Goal: Transaction & Acquisition: Purchase product/service

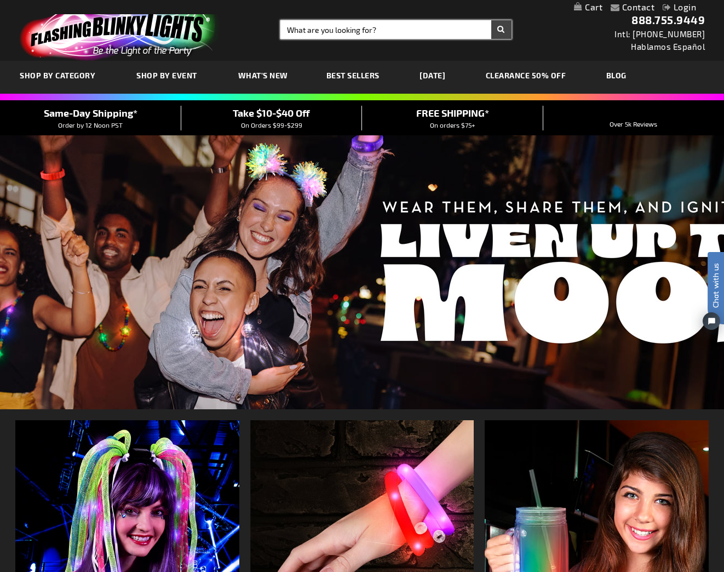
click at [381, 28] on input "Search" at bounding box center [395, 29] width 231 height 19
type input "ske"
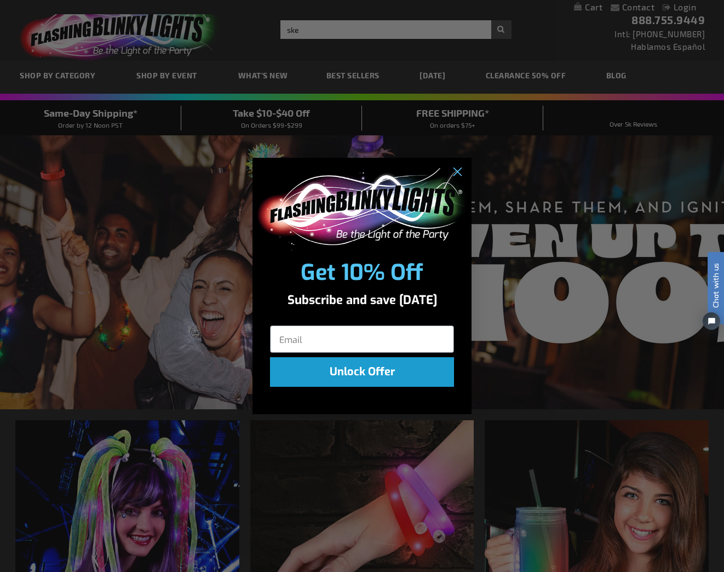
click at [692, 7] on div "Close dialog Get 10% Off Subscribe and save today Unlock Offer Submit" at bounding box center [362, 286] width 724 height 572
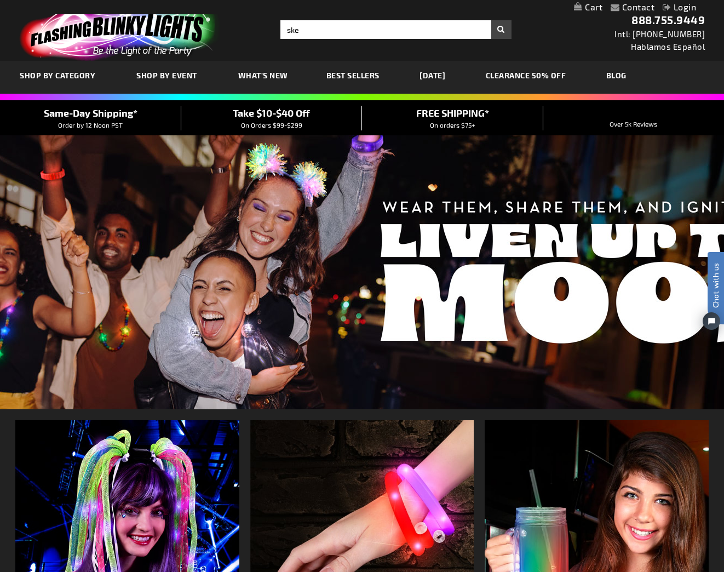
click at [688, 9] on link "Login" at bounding box center [679, 7] width 33 height 10
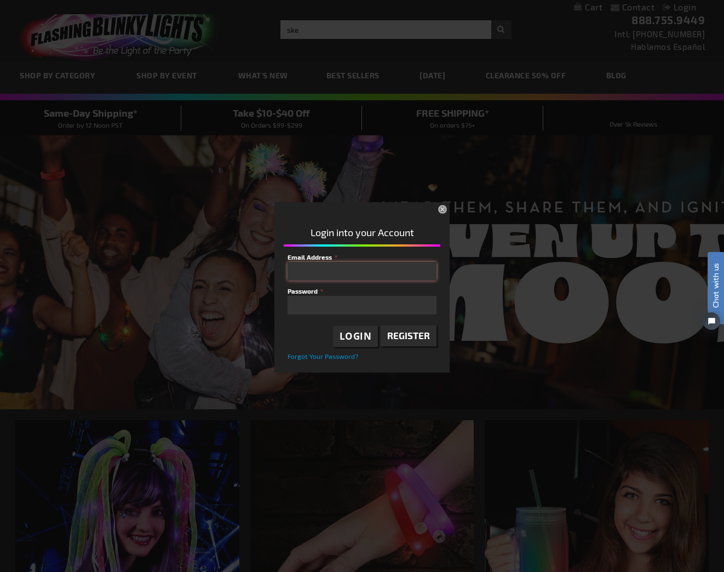
click at [325, 269] on input "Email Address" at bounding box center [362, 271] width 149 height 19
type input "knudsenmarta@gmail.com"
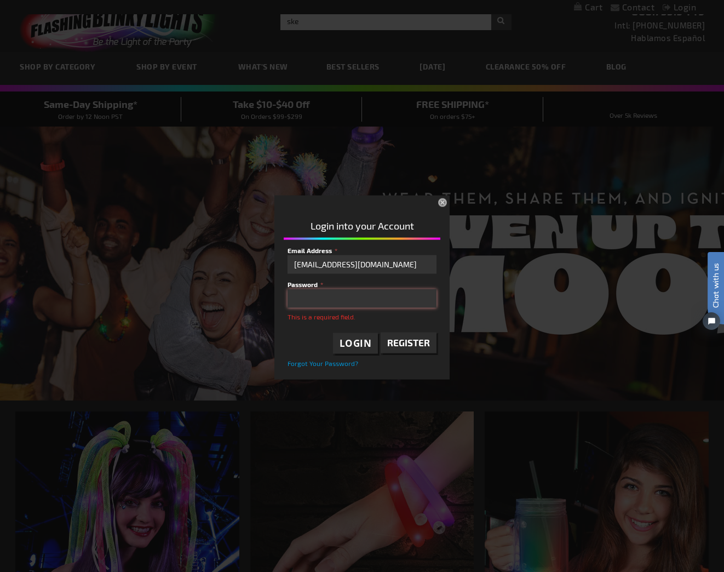
scroll to position [9, 0]
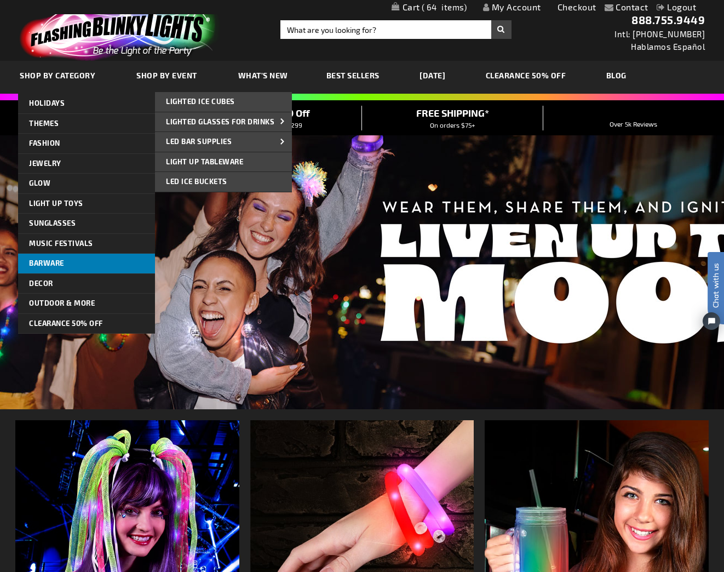
click at [45, 263] on span "Barware" at bounding box center [46, 263] width 35 height 9
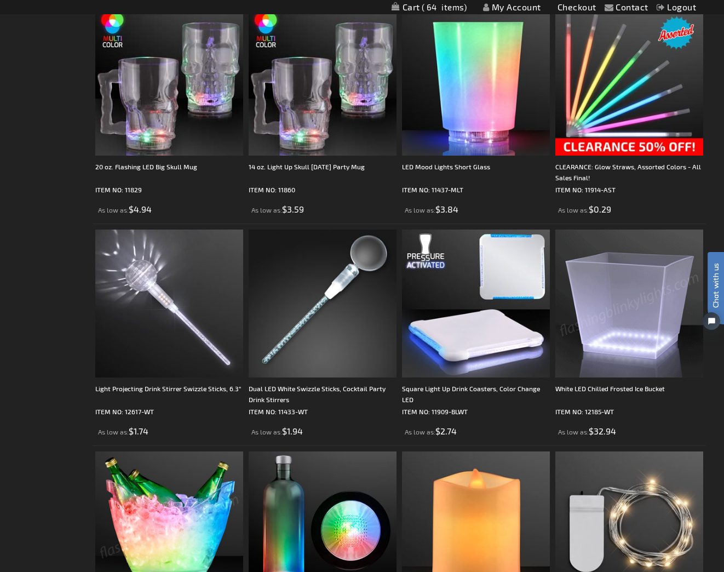
scroll to position [1425, 0]
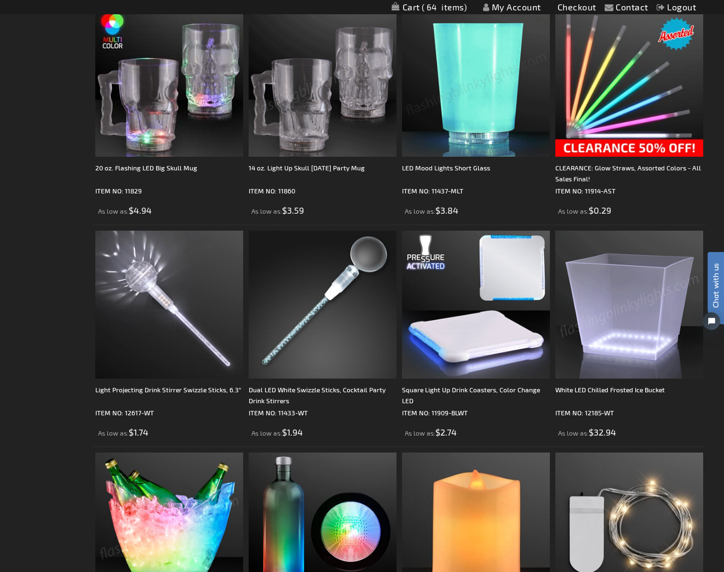
click at [319, 96] on img at bounding box center [323, 83] width 148 height 148
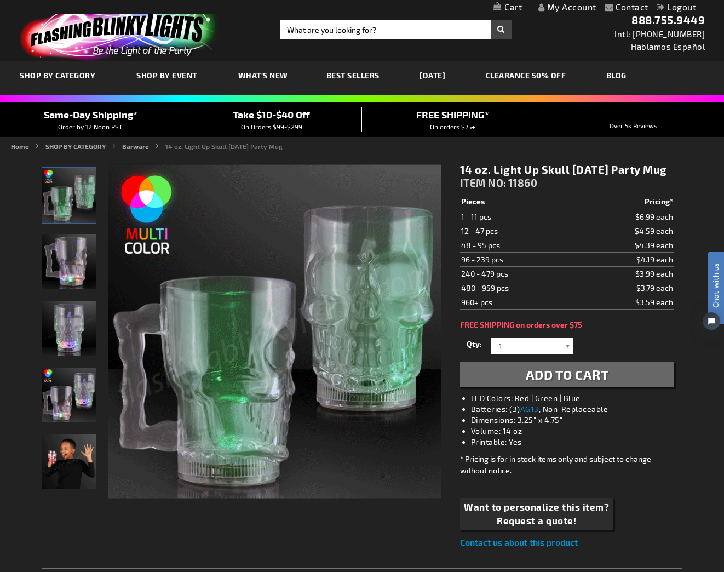
click at [567, 354] on div at bounding box center [568, 345] width 11 height 16
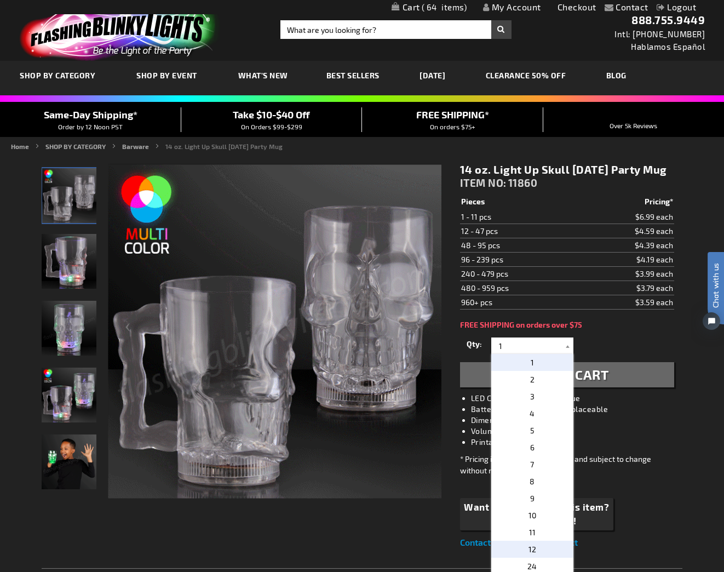
click at [530, 554] on span "12" at bounding box center [533, 548] width 8 height 9
type input "12"
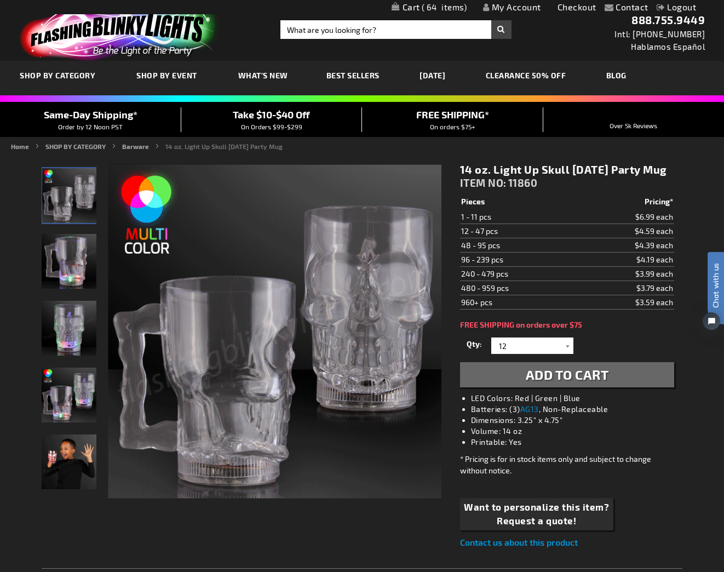
click at [577, 382] on span "Add to Cart" at bounding box center [567, 374] width 83 height 16
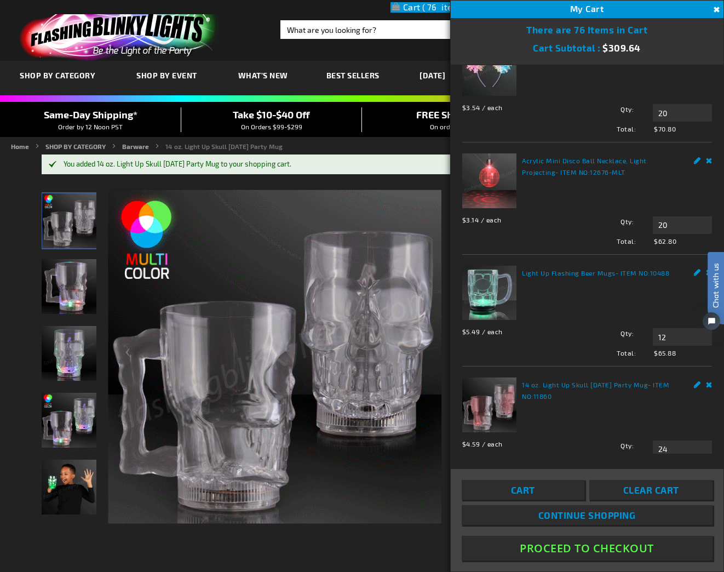
scroll to position [73, 0]
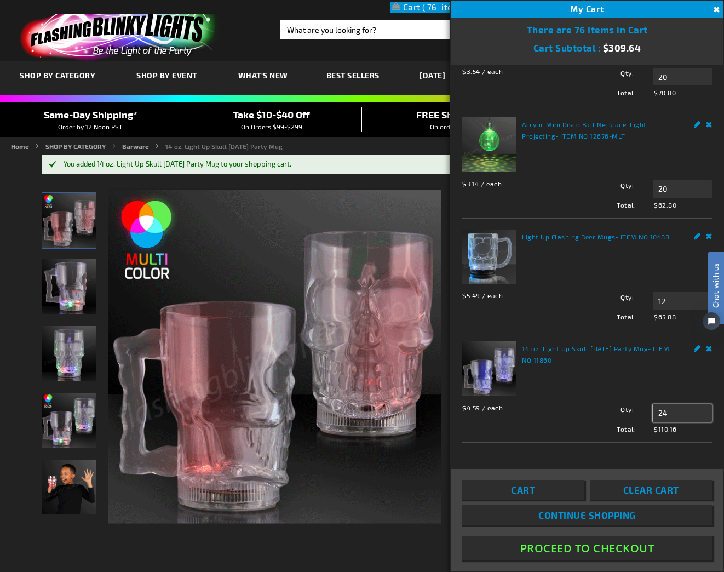
click at [689, 415] on input "24" at bounding box center [682, 413] width 59 height 18
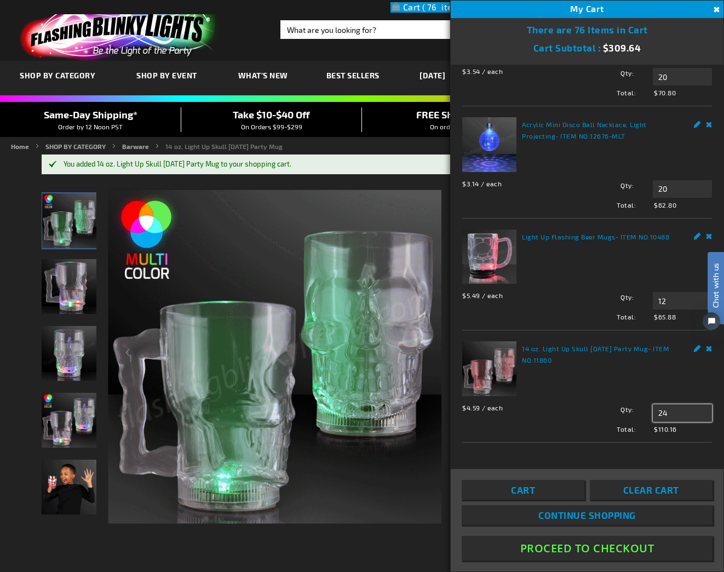
drag, startPoint x: 681, startPoint y: 411, endPoint x: 659, endPoint y: 408, distance: 22.7
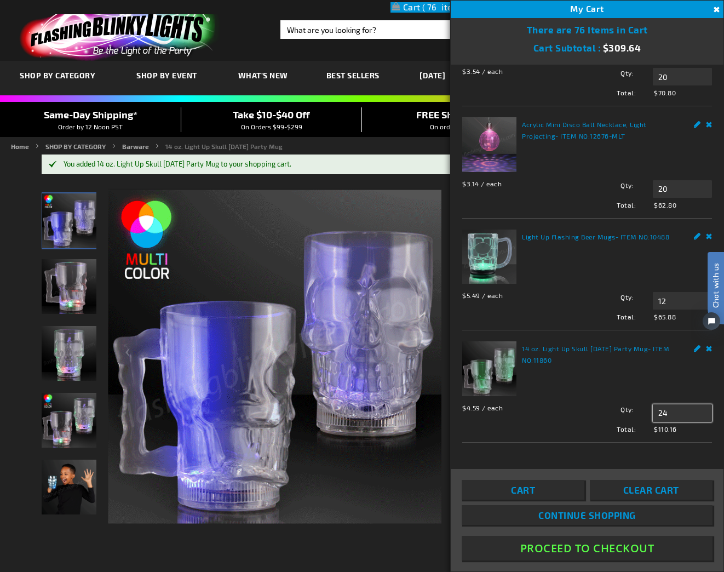
click at [658, 408] on input "24" at bounding box center [682, 413] width 59 height 18
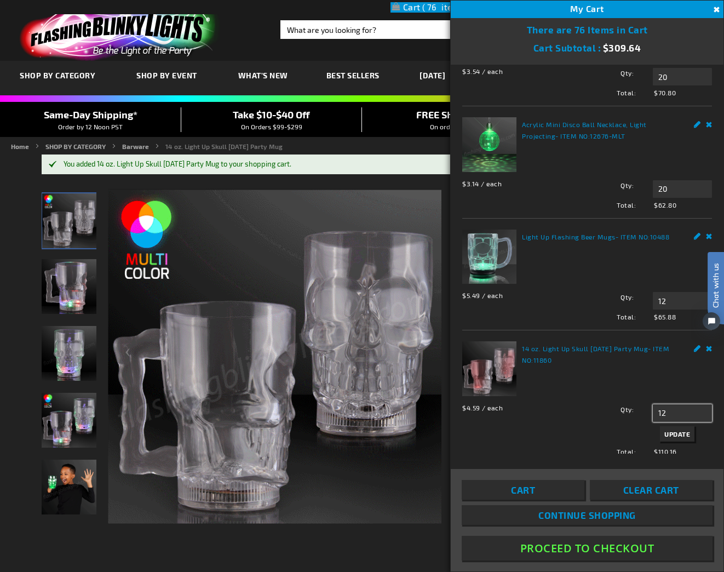
type input "12"
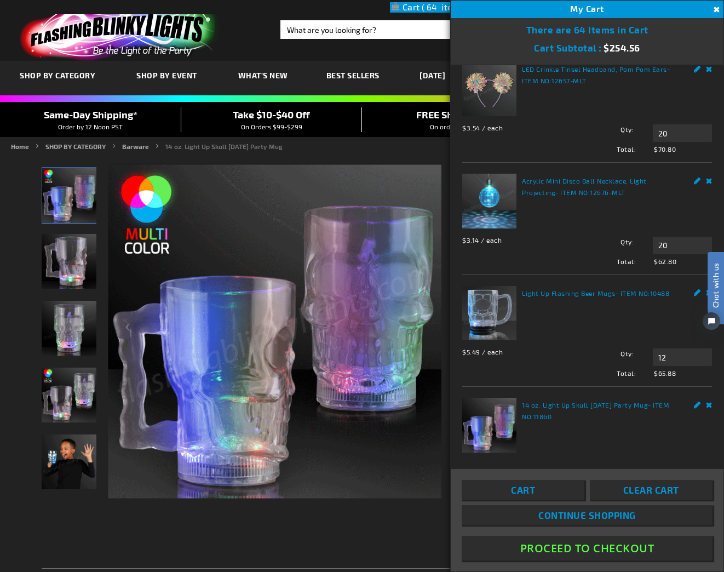
scroll to position [0, 0]
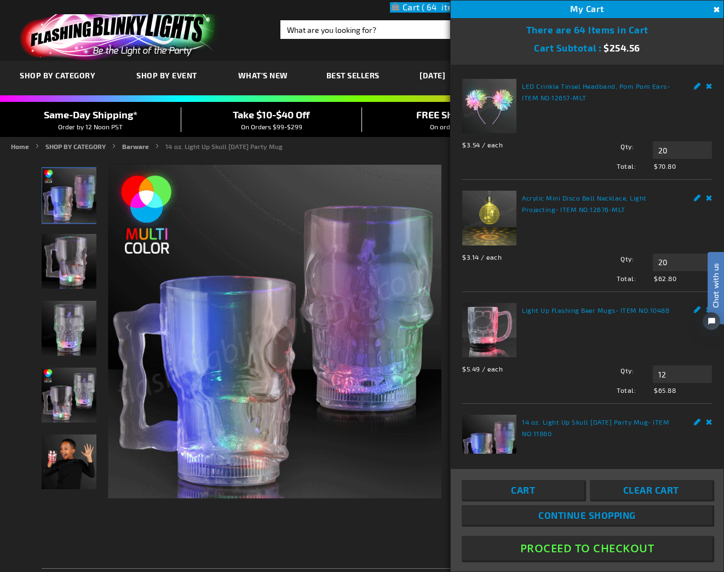
click at [709, 86] on link "Remove" at bounding box center [709, 85] width 7 height 12
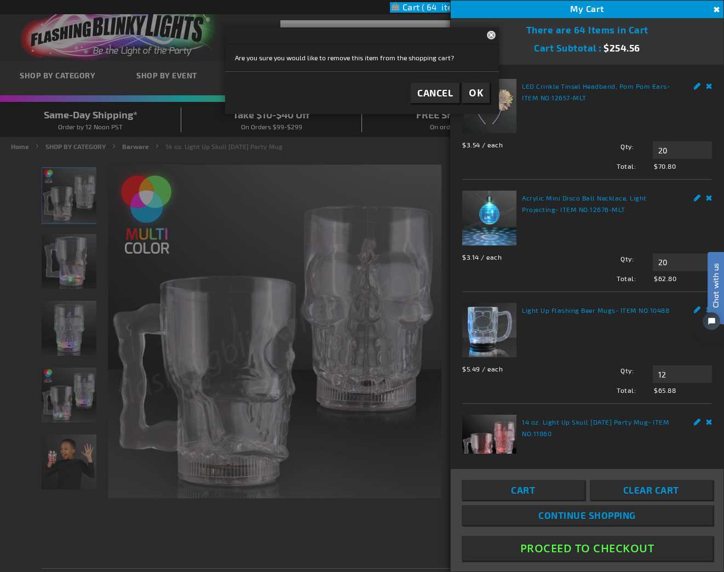
click at [480, 93] on span "OK" at bounding box center [476, 93] width 14 height 13
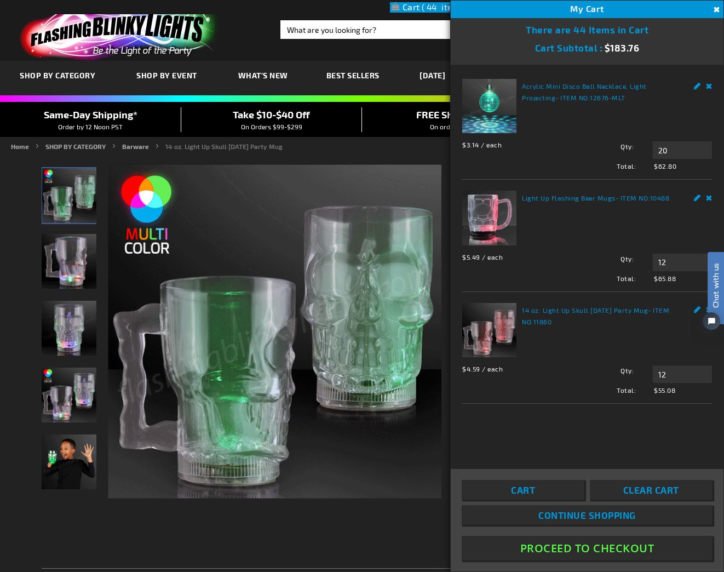
click at [709, 199] on html "Chat with us" at bounding box center [707, 286] width 33 height 192
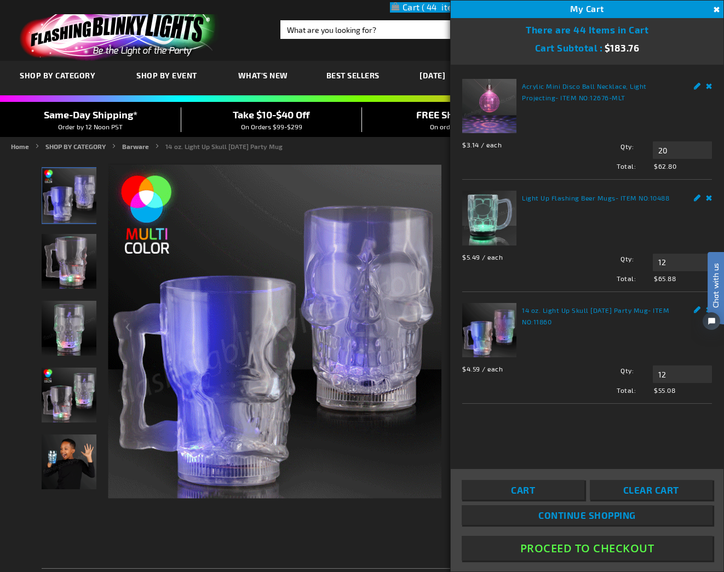
click at [710, 199] on html "Chat with us" at bounding box center [707, 286] width 33 height 192
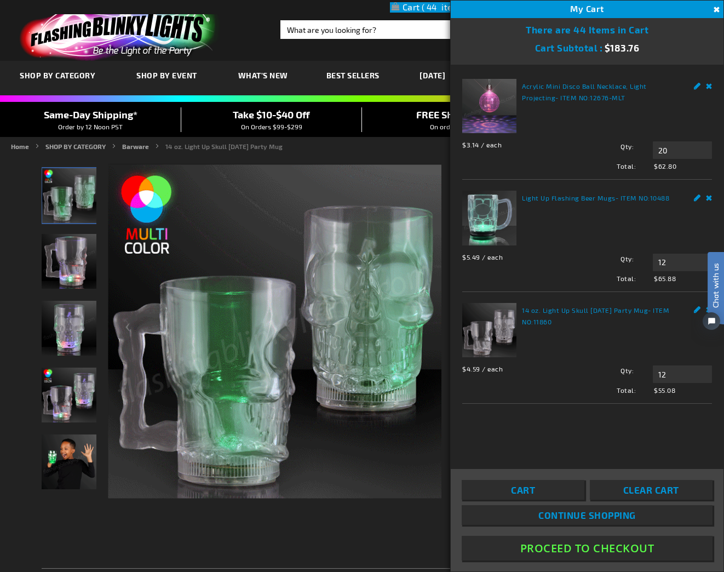
drag, startPoint x: 615, startPoint y: 227, endPoint x: 660, endPoint y: 216, distance: 46.1
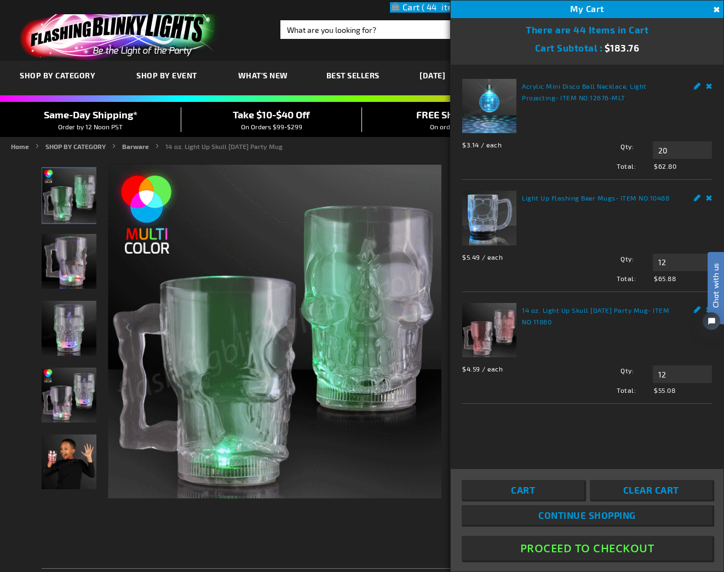
click at [615, 227] on div "Light Up Flashing Beer Mugs - ITEM NO: 10488 $5.49 / each Total: $65.88 Qty 12 …" at bounding box center [587, 237] width 250 height 92
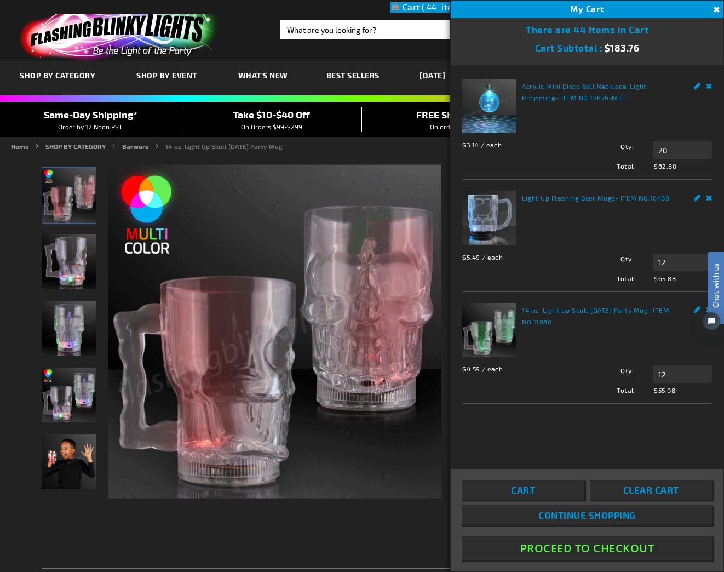
click at [708, 197] on html "Chat with us" at bounding box center [707, 286] width 33 height 192
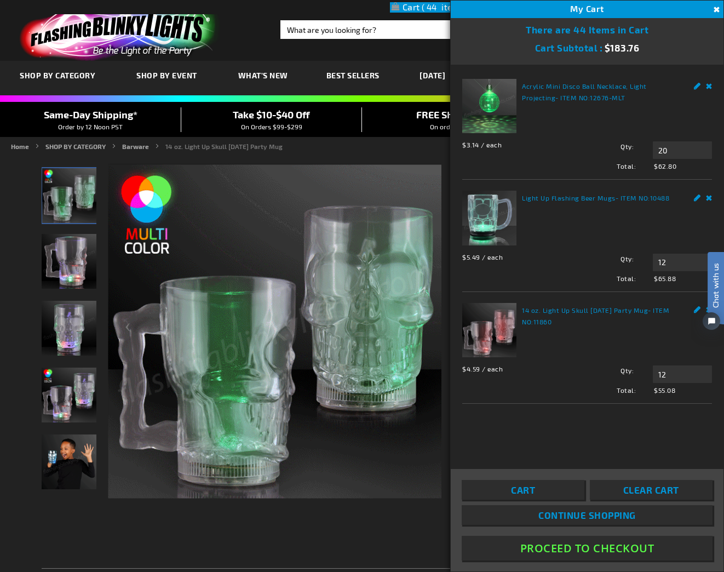
click at [708, 198] on html "Chat with us" at bounding box center [707, 286] width 33 height 192
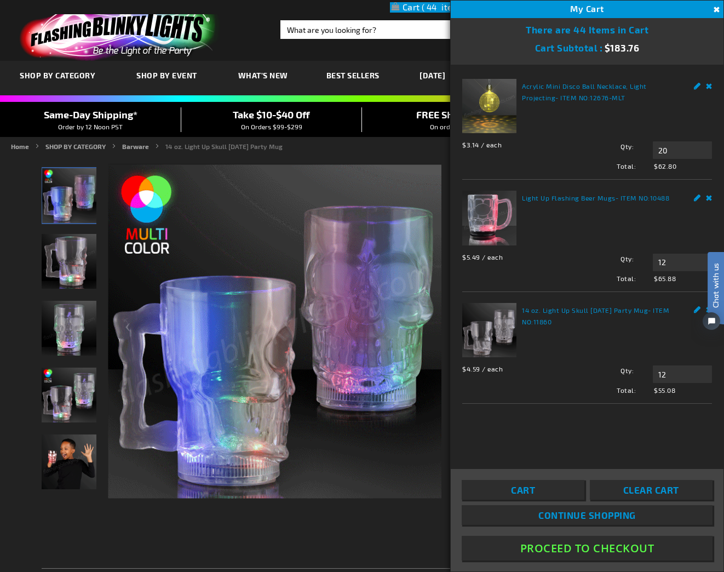
click at [708, 198] on html "Chat with us" at bounding box center [707, 286] width 33 height 192
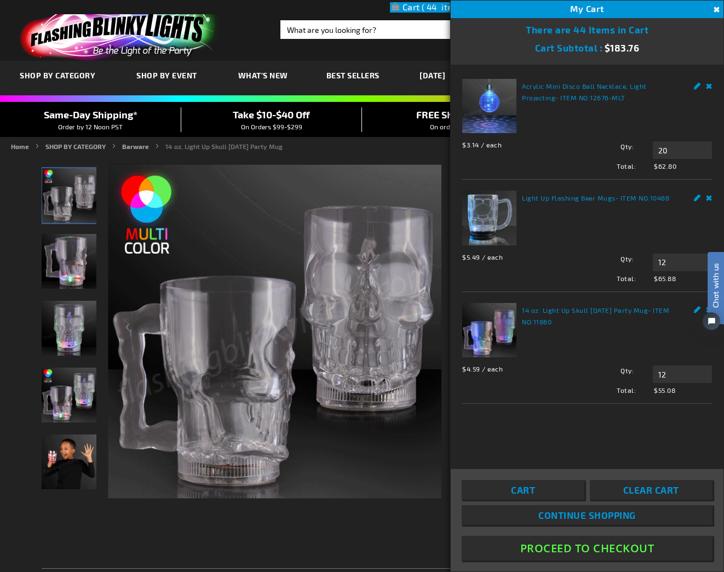
click at [557, 220] on div "Light Up Flashing Beer Mugs - ITEM NO: 10488 $5.49 / each Total: $65.88 Qty 12 …" at bounding box center [587, 237] width 250 height 92
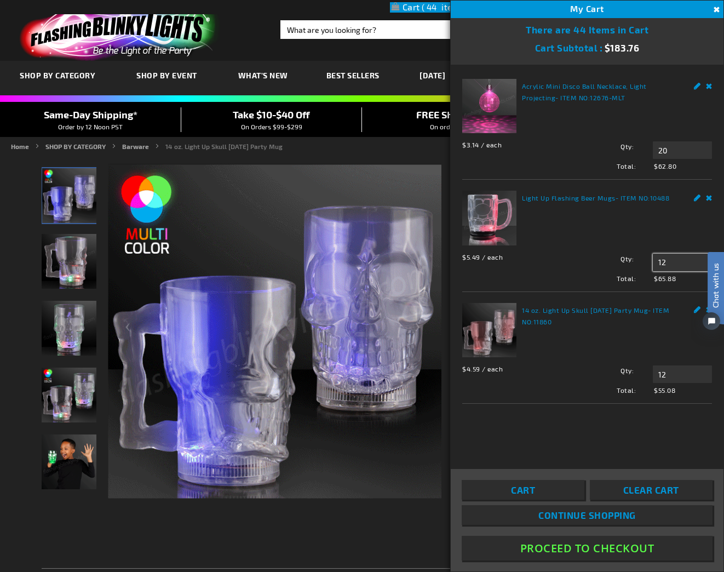
drag, startPoint x: 672, startPoint y: 264, endPoint x: 644, endPoint y: 262, distance: 28.0
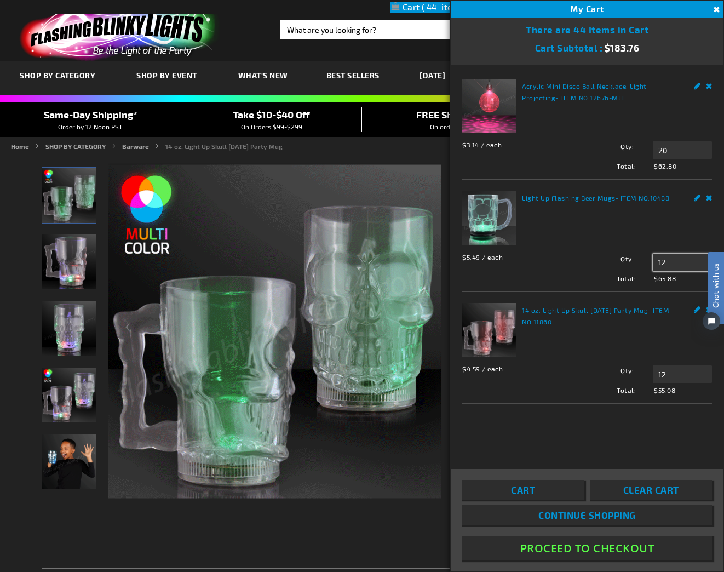
click at [653, 262] on input "12" at bounding box center [682, 263] width 59 height 18
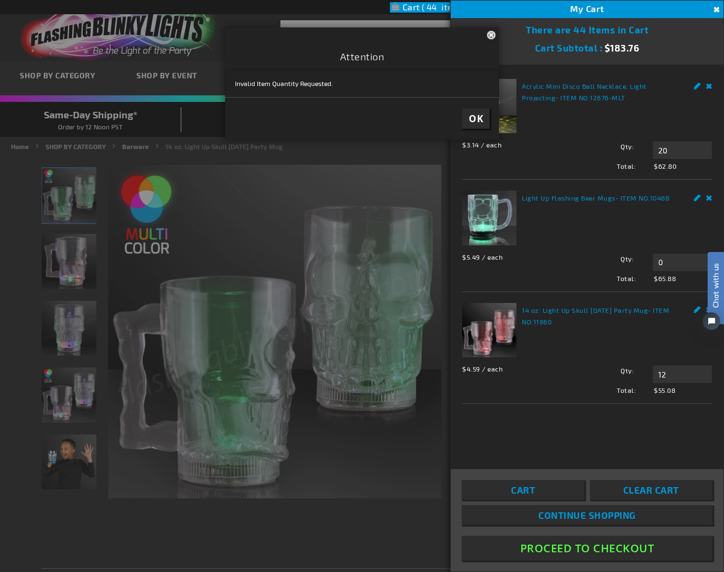
type input "12"
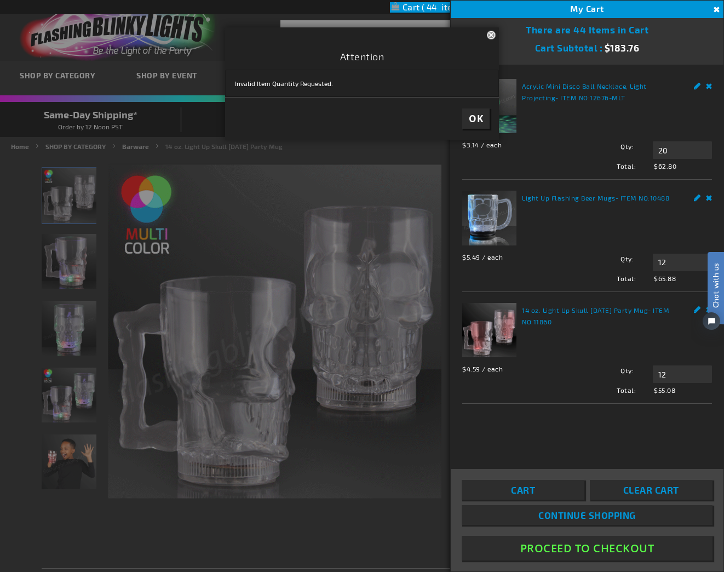
click at [477, 114] on span "OK" at bounding box center [476, 118] width 14 height 13
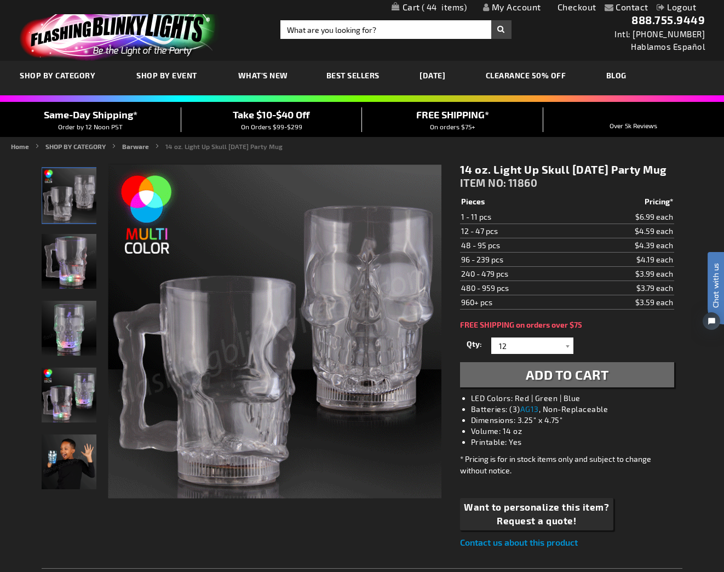
click at [581, 6] on link "Checkout" at bounding box center [577, 7] width 39 height 10
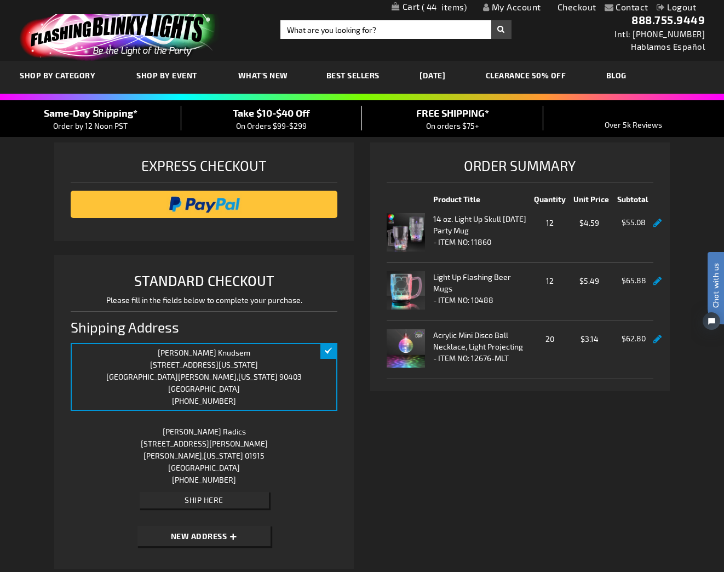
click at [657, 283] on link at bounding box center [657, 281] width 8 height 9
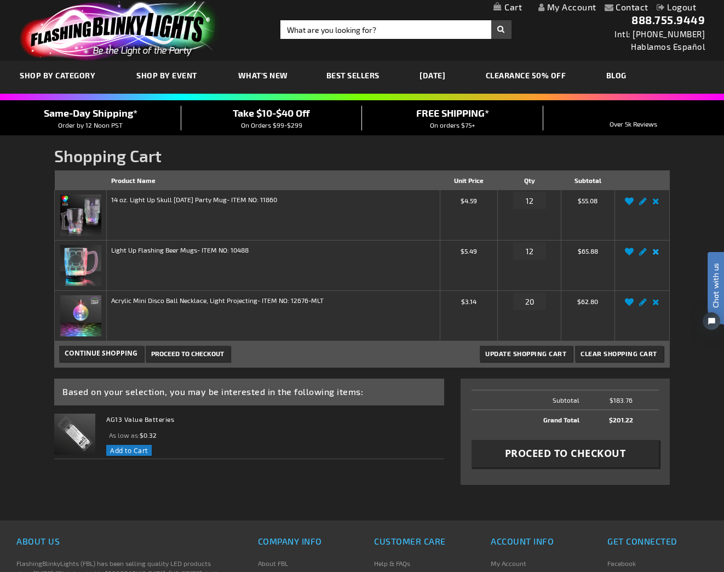
click at [658, 255] on link "Remove item" at bounding box center [656, 255] width 13 height 0
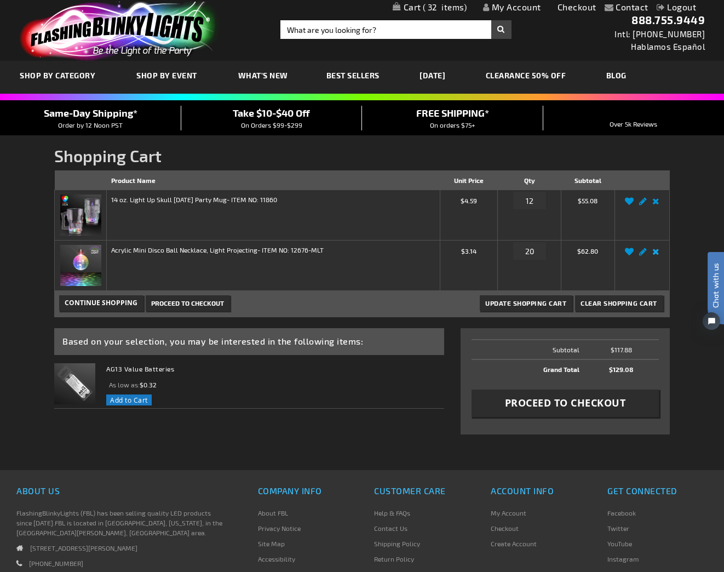
click at [656, 255] on link "Remove item" at bounding box center [656, 255] width 13 height 0
